Goal: Task Accomplishment & Management: Complete application form

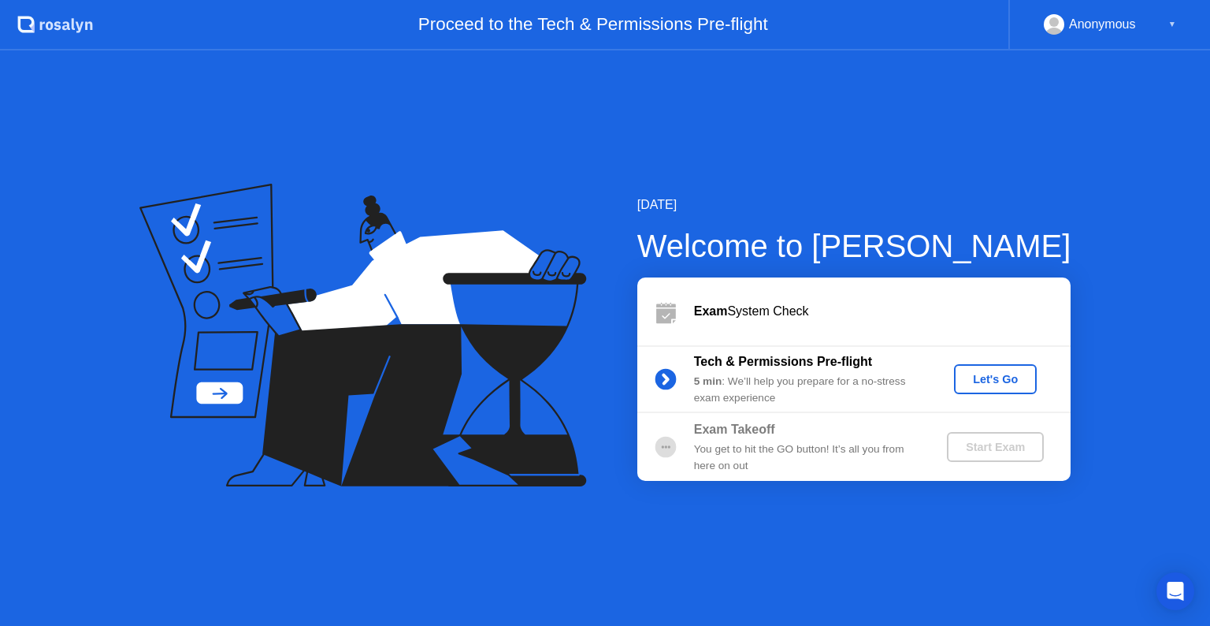
click at [1005, 375] on div "Let's Go" at bounding box center [995, 379] width 70 height 13
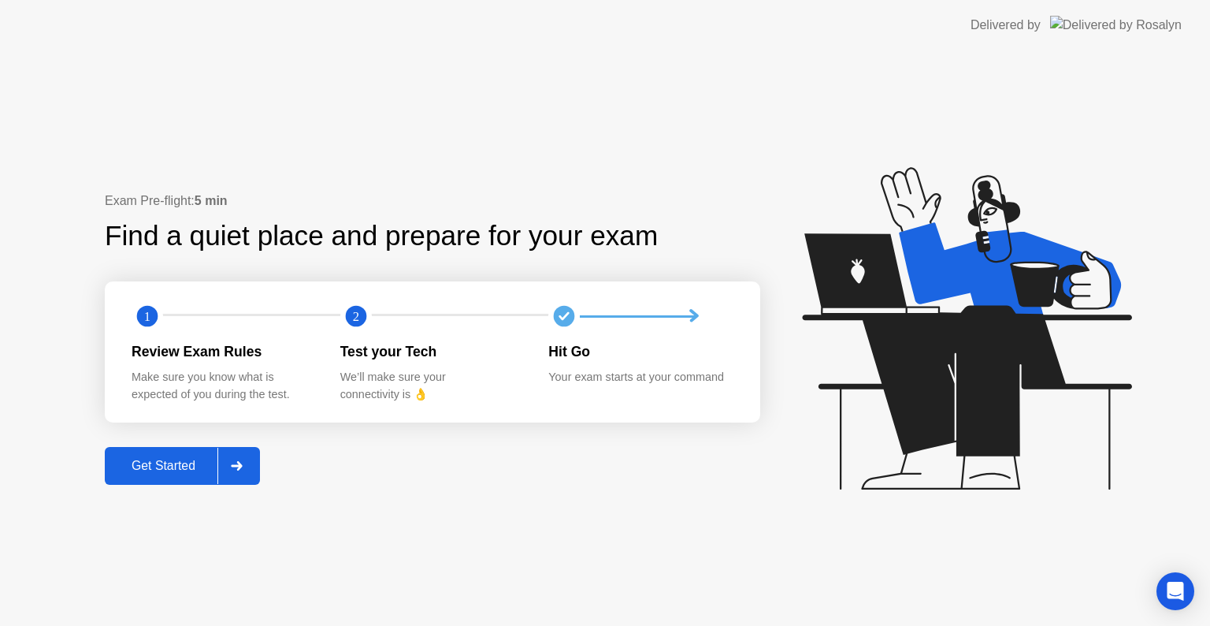
click at [180, 459] on div "Get Started" at bounding box center [164, 466] width 108 height 14
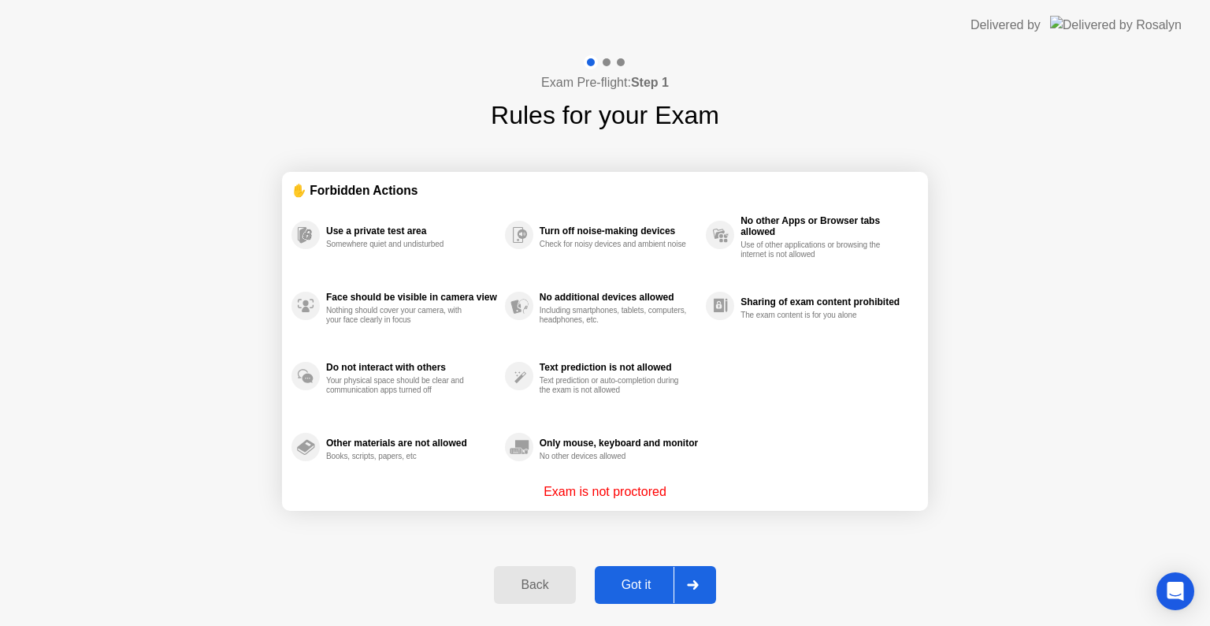
click at [635, 589] on div "Got it" at bounding box center [637, 585] width 74 height 14
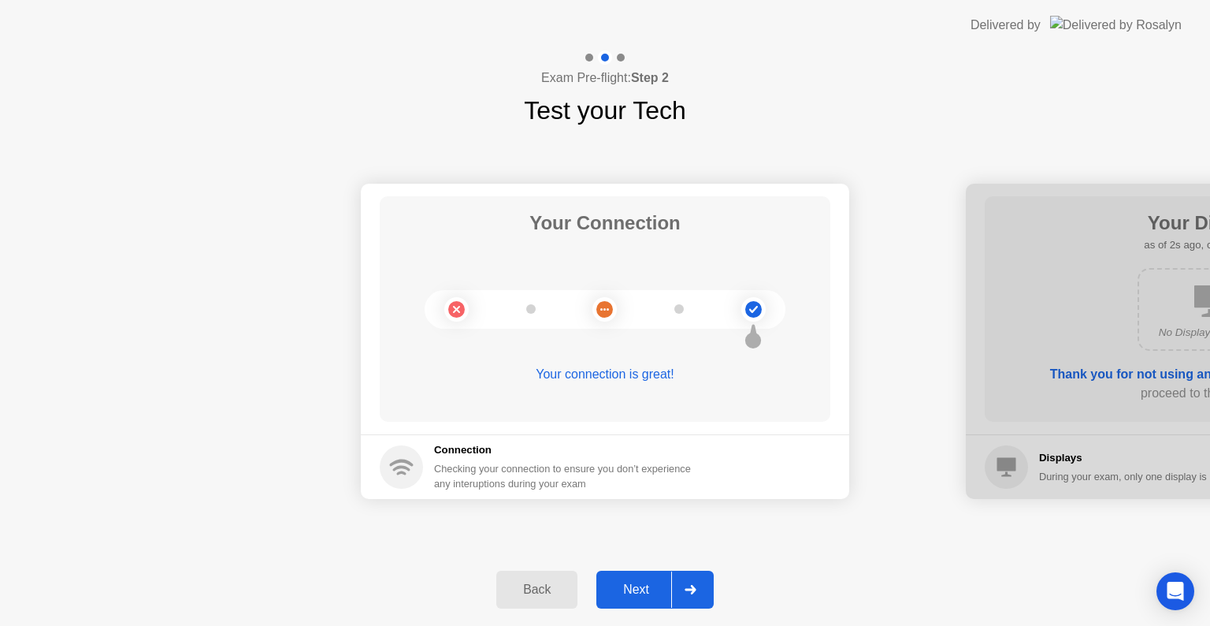
click at [515, 466] on div "Checking your connection to ensure you don’t experience any interuptions during…" at bounding box center [567, 476] width 266 height 30
drag, startPoint x: 611, startPoint y: 301, endPoint x: 643, endPoint y: 593, distance: 294.1
click at [643, 593] on div "Exam Pre-flight: Step 2 Test your Tech Your Connection Your connection is great…" at bounding box center [605, 337] width 1210 height 575
click at [643, 593] on div "Next" at bounding box center [636, 589] width 70 height 14
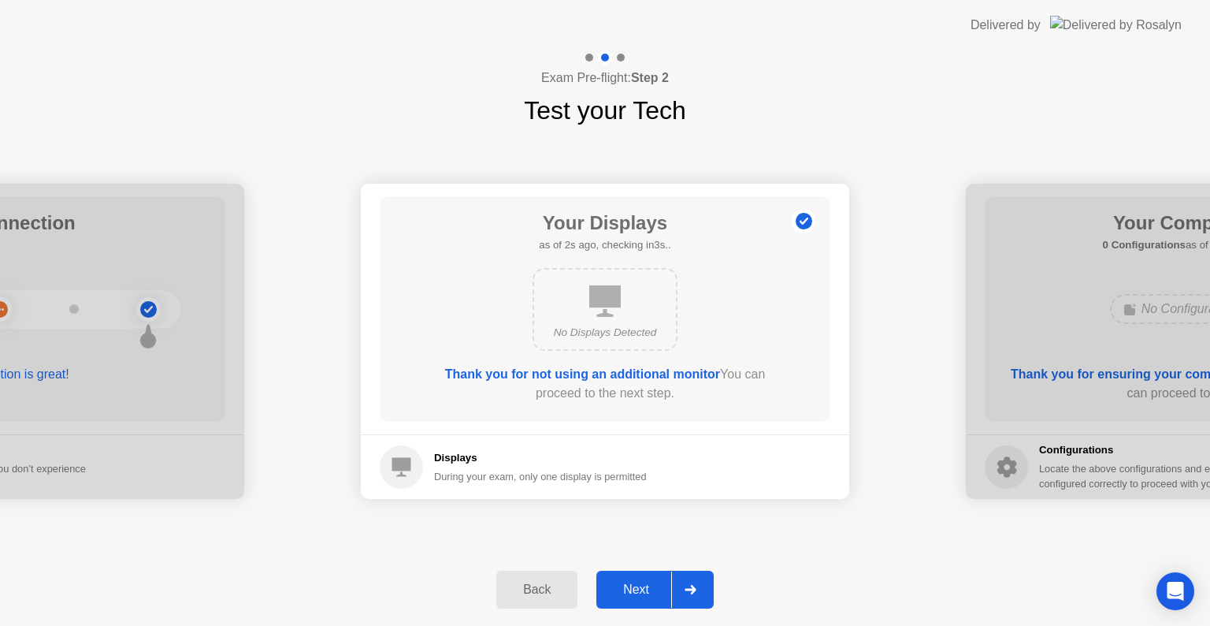
click at [581, 310] on div "No Displays Detected" at bounding box center [605, 309] width 145 height 83
click at [633, 582] on div "Next" at bounding box center [636, 589] width 70 height 14
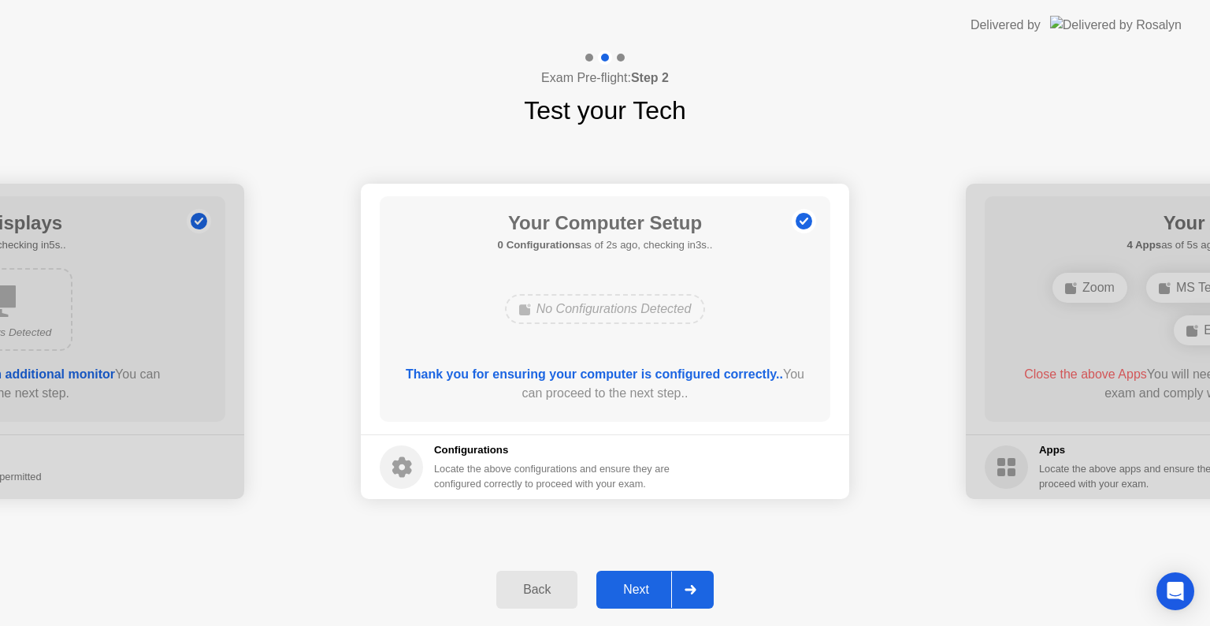
click at [633, 582] on div "Next" at bounding box center [636, 589] width 70 height 14
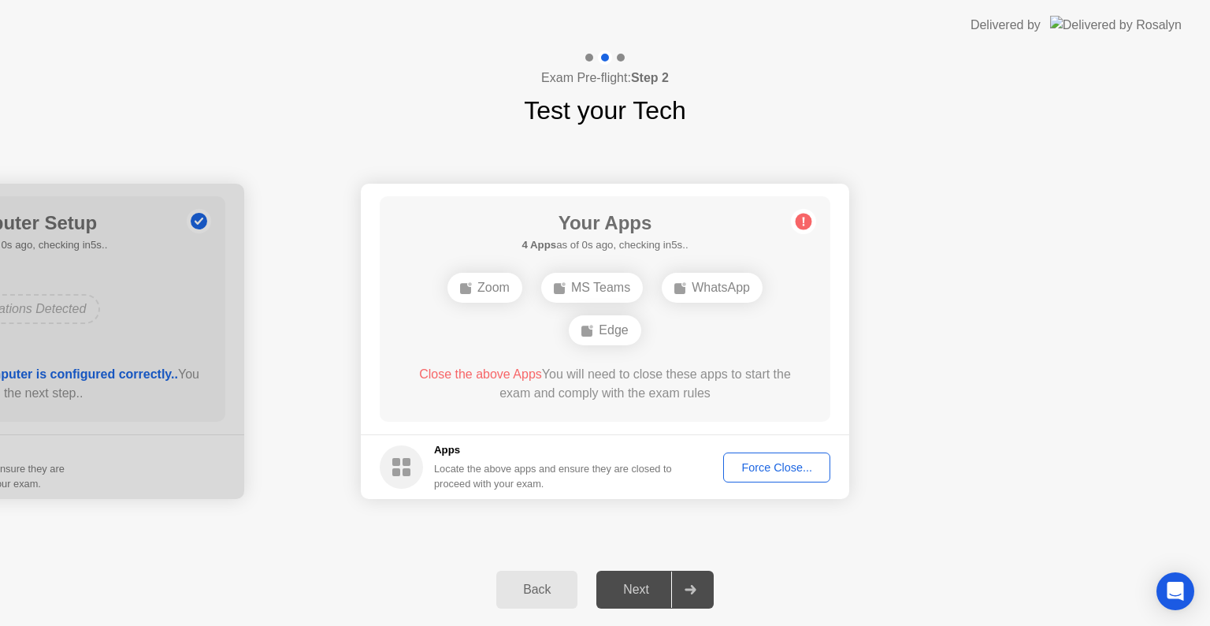
click at [797, 465] on div "Force Close..." at bounding box center [777, 467] width 96 height 13
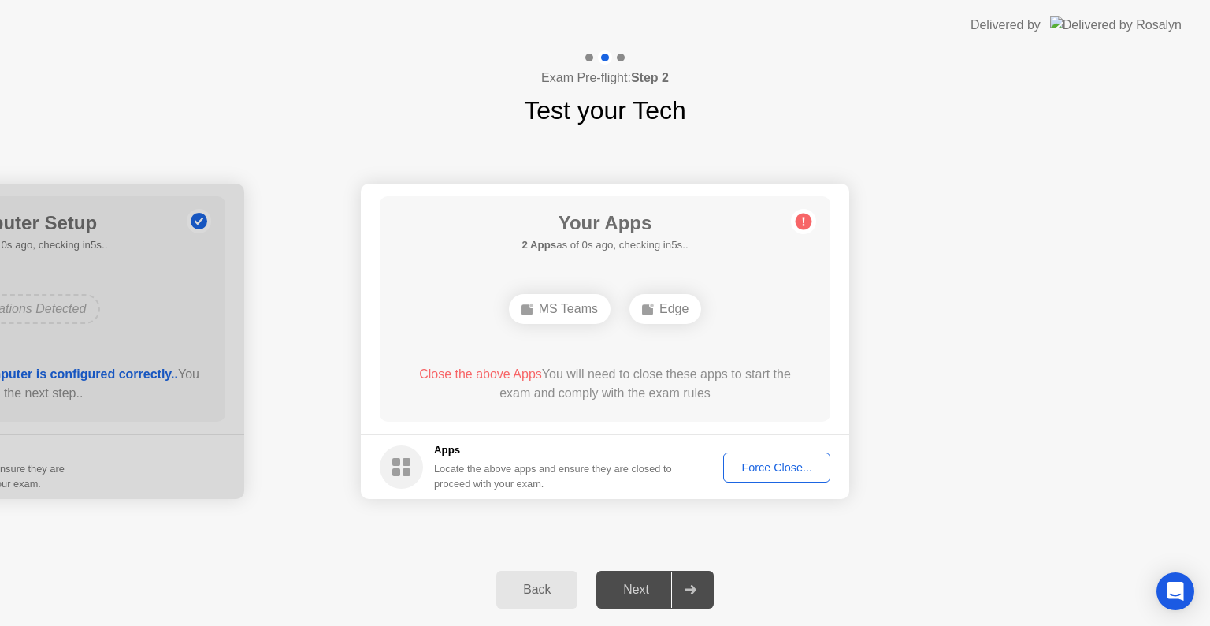
click at [797, 466] on div "Force Close..." at bounding box center [777, 467] width 96 height 13
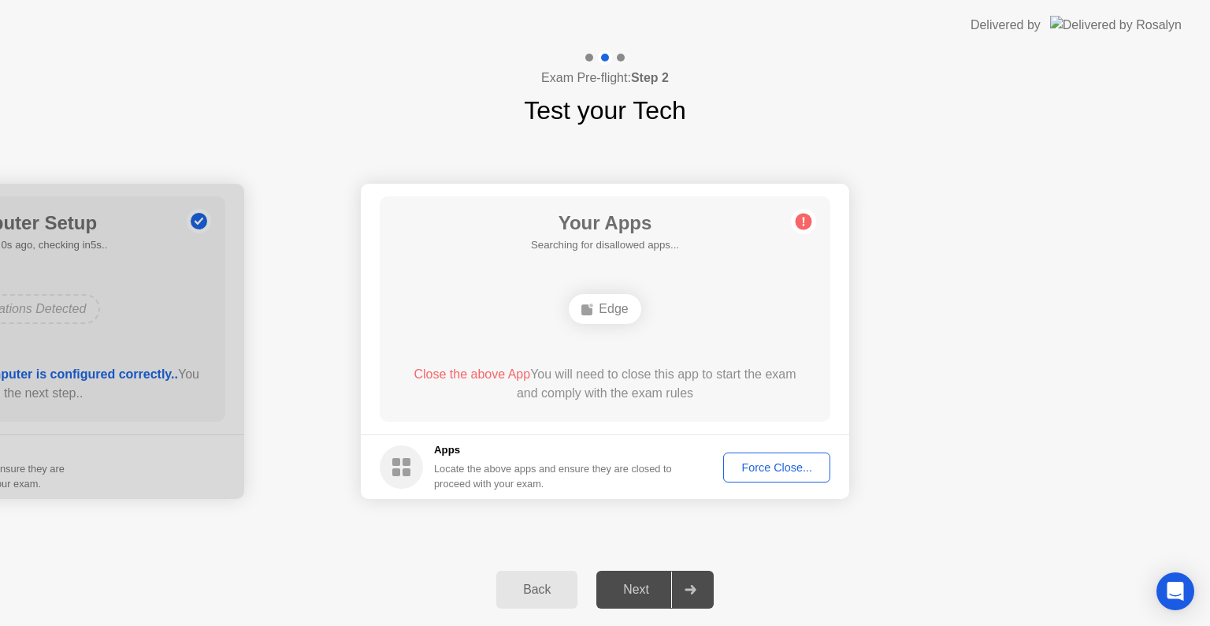
click at [779, 461] on div "Force Close..." at bounding box center [777, 467] width 96 height 13
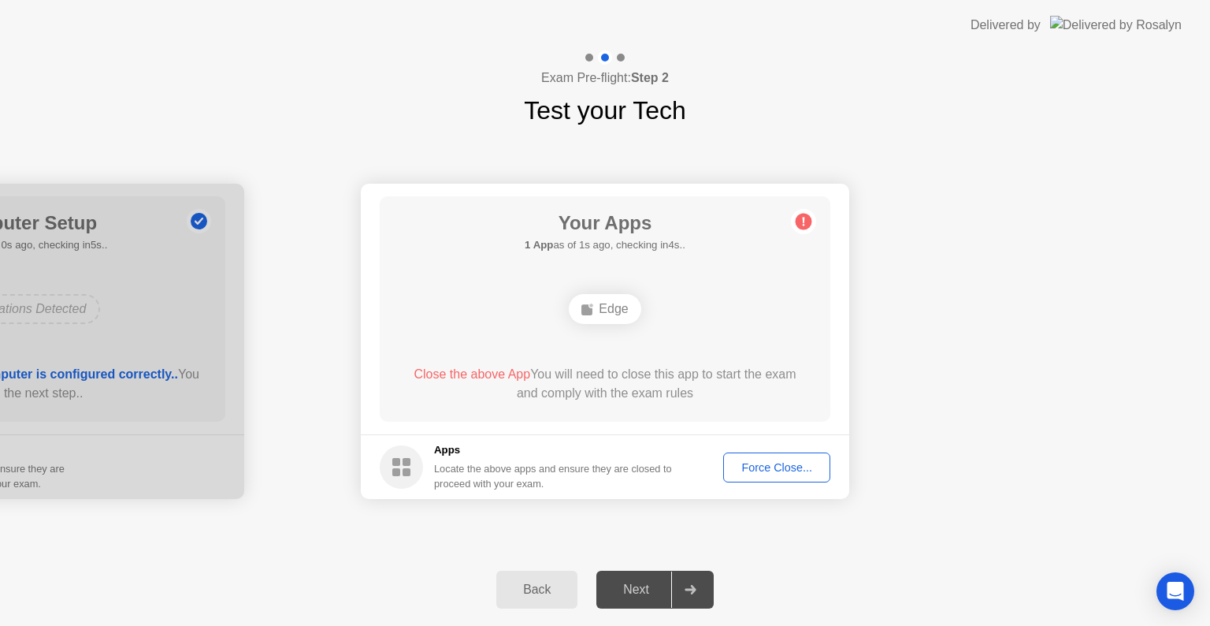
click at [915, 556] on div "Back Next" at bounding box center [605, 589] width 1210 height 72
click at [776, 461] on div "Force Close..." at bounding box center [777, 467] width 96 height 13
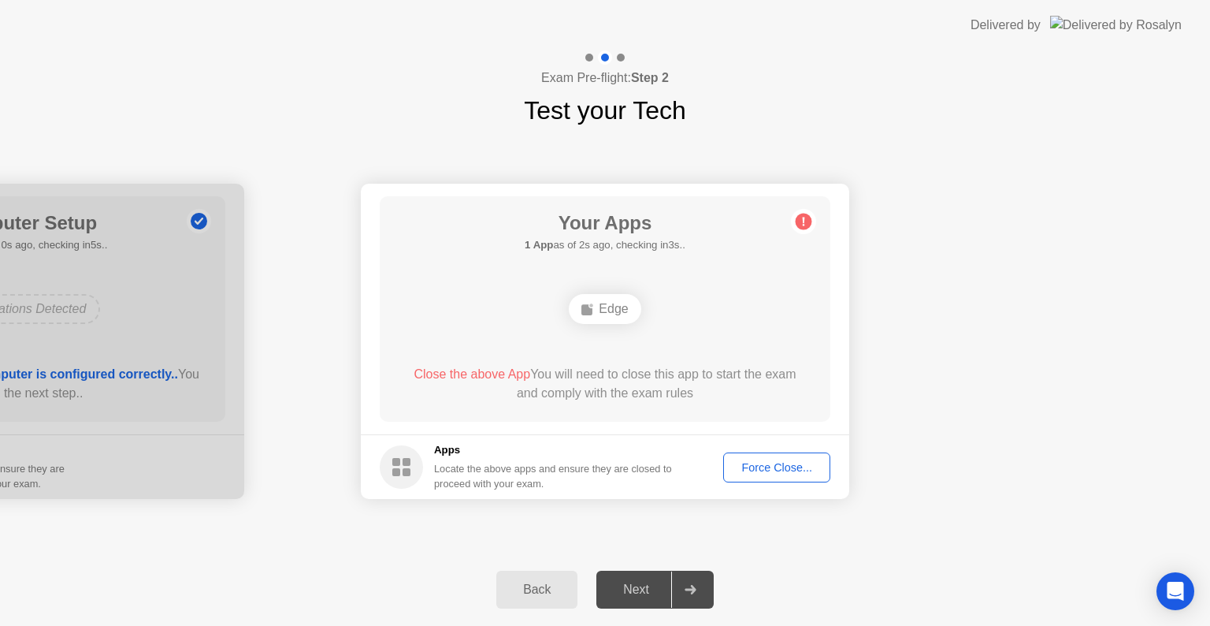
drag, startPoint x: 585, startPoint y: 405, endPoint x: 650, endPoint y: 580, distance: 186.7
click at [650, 580] on div "Exam Pre-flight: Step 2 Test your Tech Your Connection Your connection is great…" at bounding box center [605, 337] width 1210 height 575
click at [650, 582] on div "Next" at bounding box center [636, 589] width 70 height 14
click at [619, 595] on div "Next" at bounding box center [636, 589] width 70 height 14
click at [563, 305] on div "WhatsApp" at bounding box center [559, 309] width 101 height 30
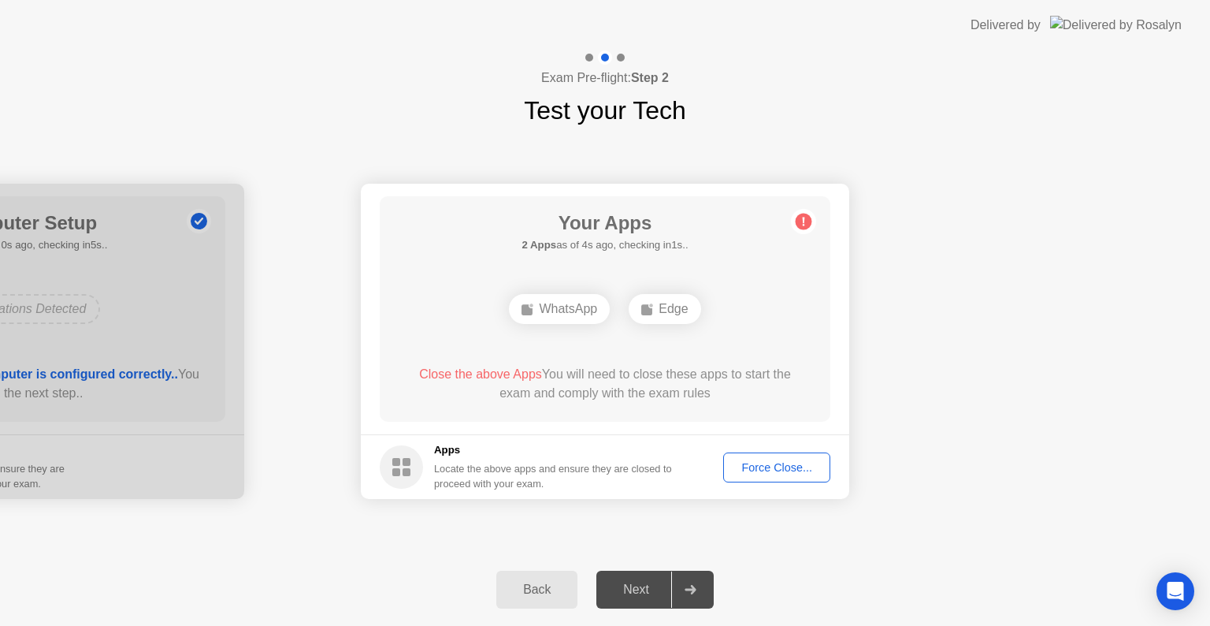
click at [652, 309] on rect at bounding box center [646, 309] width 11 height 11
click at [807, 217] on circle at bounding box center [804, 222] width 17 height 17
click at [760, 470] on div "Force Close..." at bounding box center [777, 467] width 96 height 13
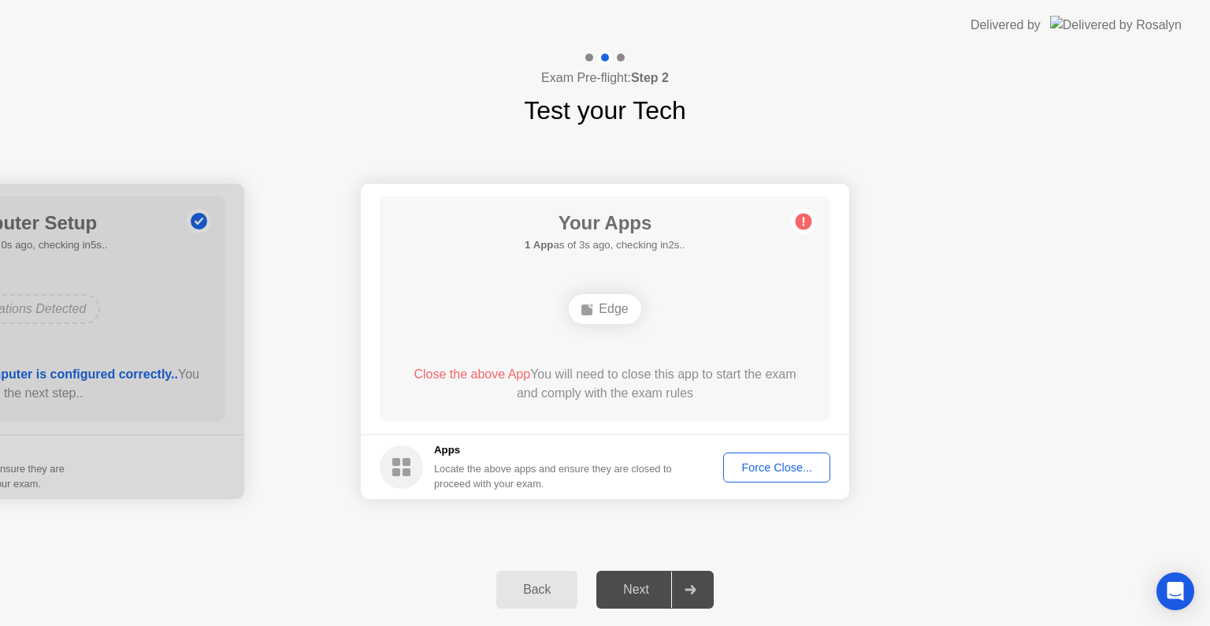
drag, startPoint x: 407, startPoint y: 469, endPoint x: 810, endPoint y: 478, distance: 403.5
click at [810, 478] on footer "Apps Locate the above apps and ensure they are closed to proceed with your exam…" at bounding box center [605, 466] width 488 height 65
click at [810, 478] on button "Force Close..." at bounding box center [776, 467] width 107 height 30
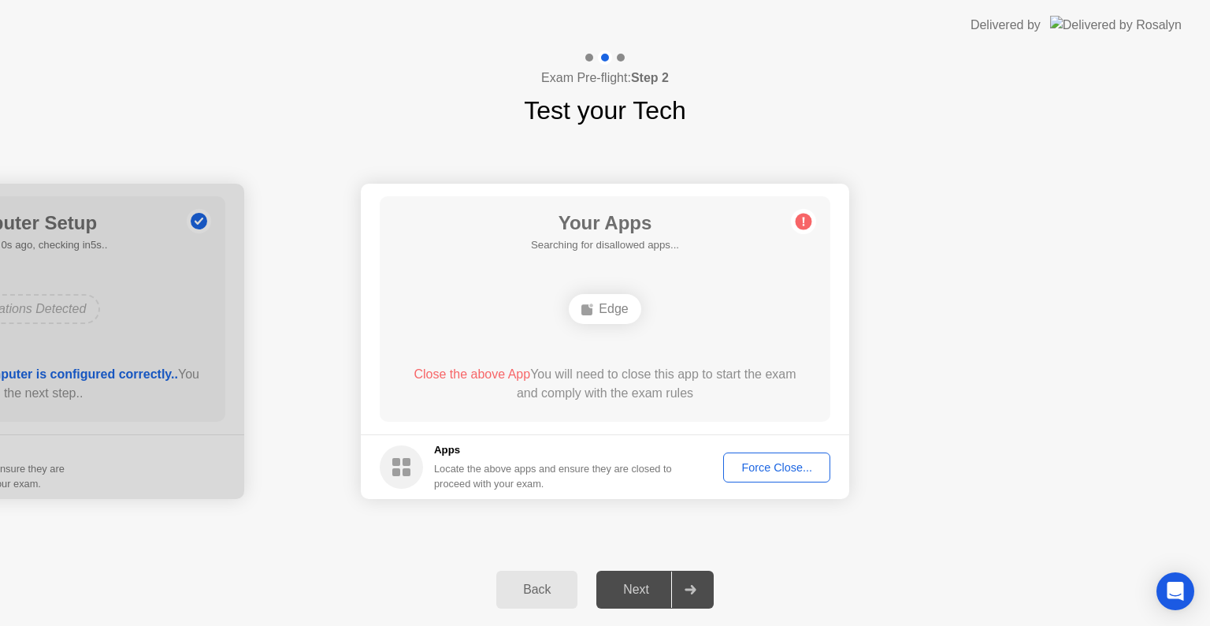
click at [964, 537] on div "Your Connection Your connection is great! Connection Checking your connection t…" at bounding box center [605, 341] width 1210 height 424
click at [789, 463] on div "Force Close..." at bounding box center [777, 467] width 96 height 13
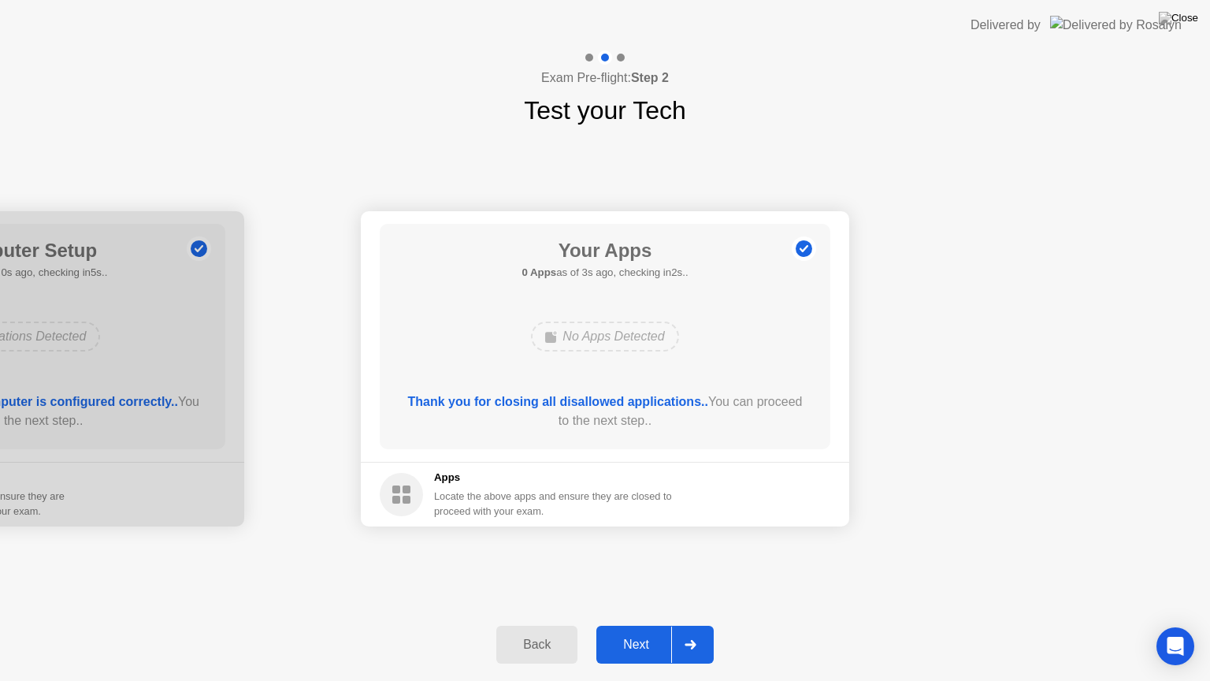
click at [644, 625] on div "Next" at bounding box center [636, 644] width 70 height 14
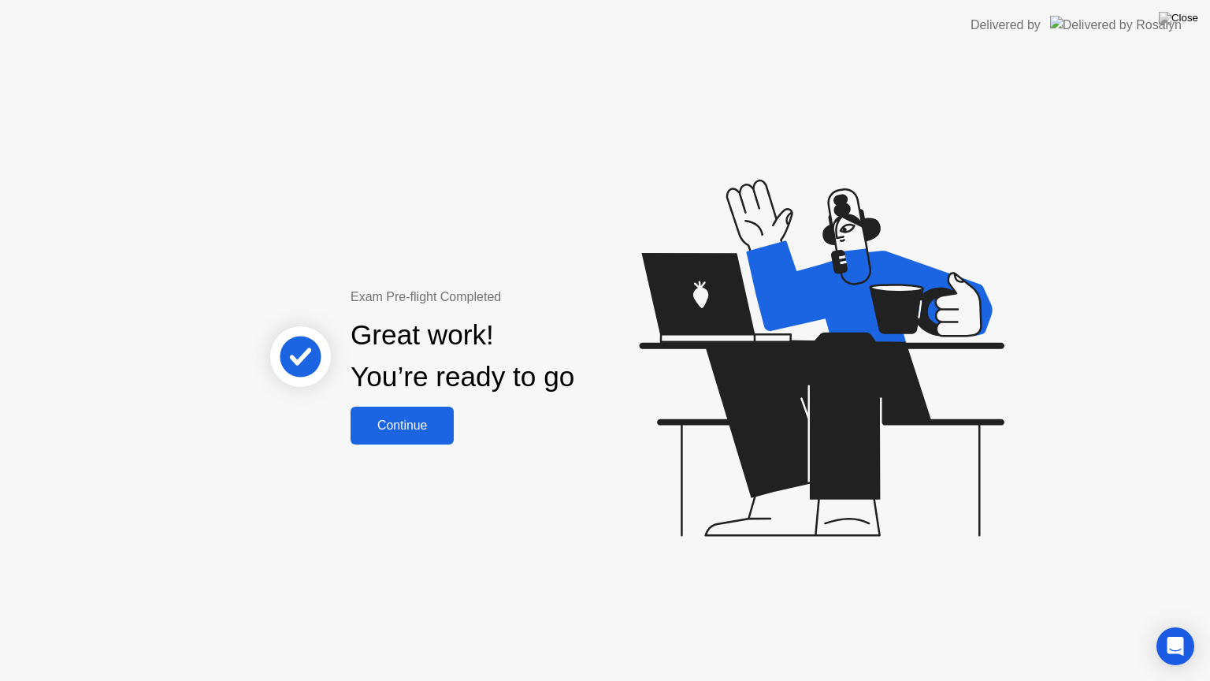
click at [416, 422] on div "Continue" at bounding box center [402, 425] width 94 height 14
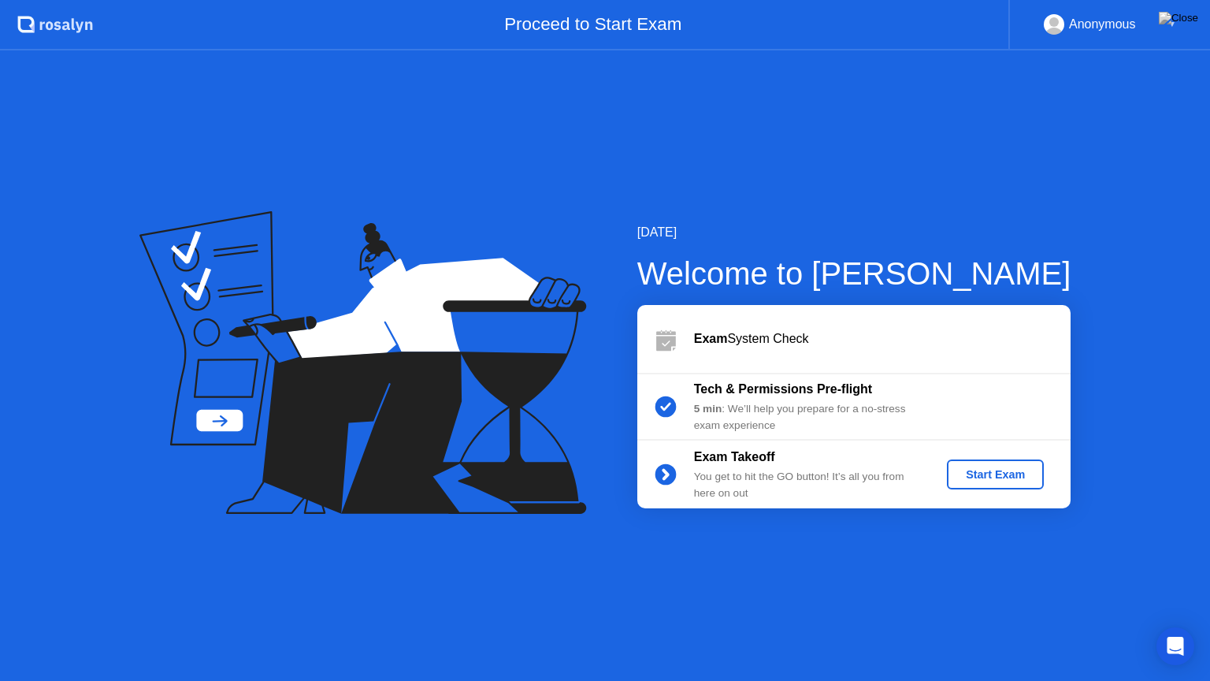
click at [986, 468] on div "Start Exam" at bounding box center [995, 474] width 84 height 13
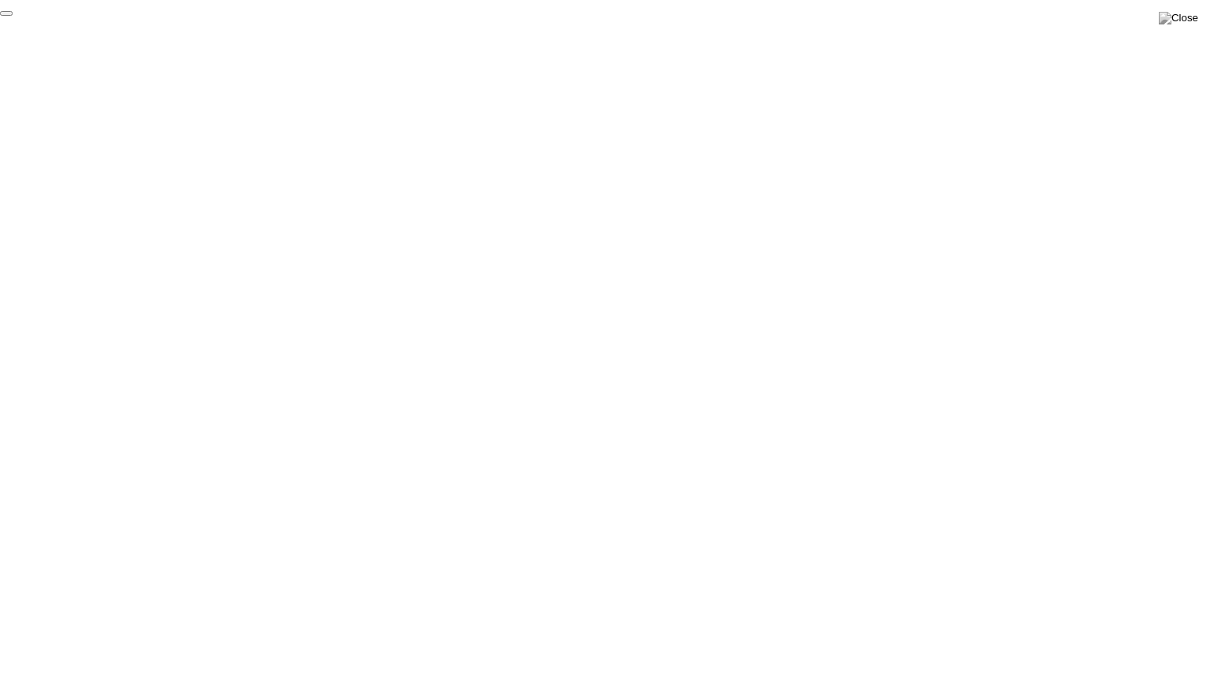
click div "End Proctoring Session"
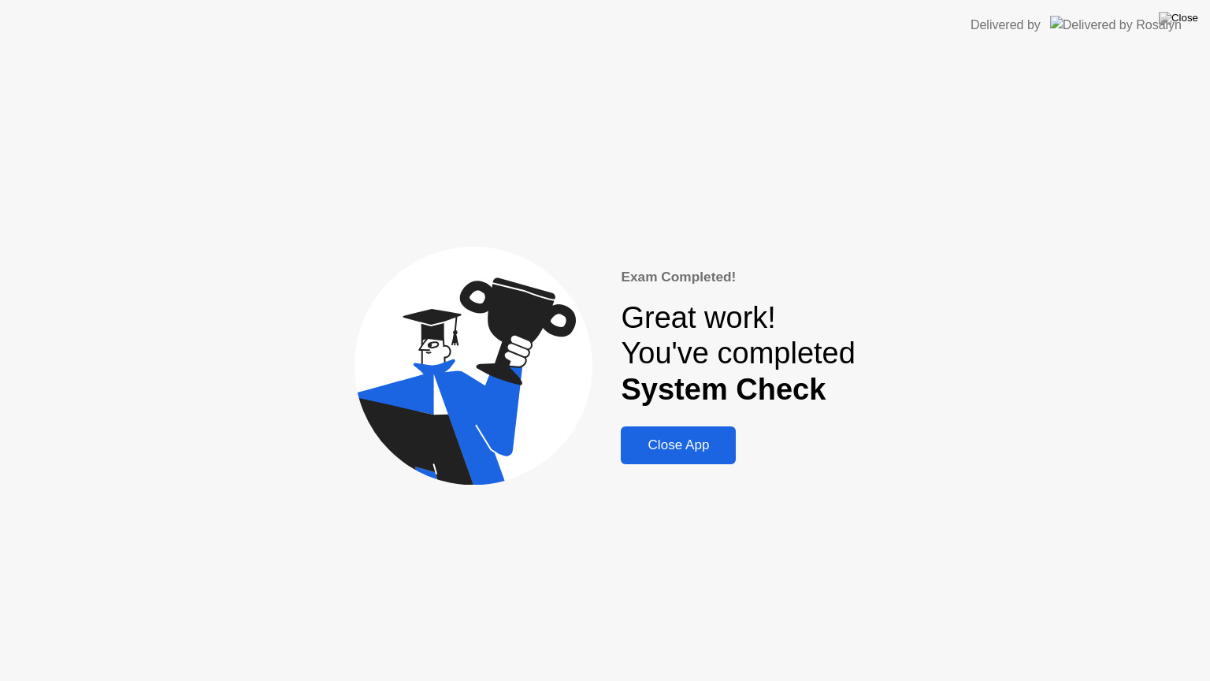
click at [665, 448] on div "Close App" at bounding box center [679, 445] width 106 height 16
